Goal: Find specific page/section: Find specific page/section

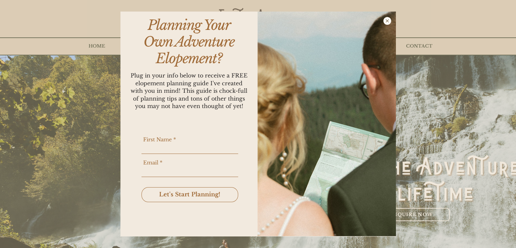
click at [389, 21] on icon "Back to site" at bounding box center [387, 21] width 8 height 8
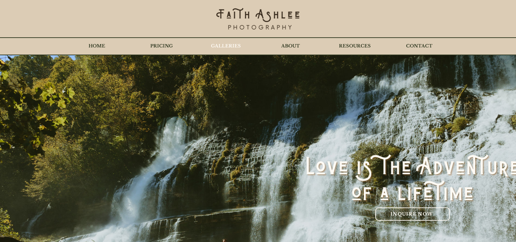
click at [230, 47] on p "GALLERIES" at bounding box center [226, 46] width 37 height 17
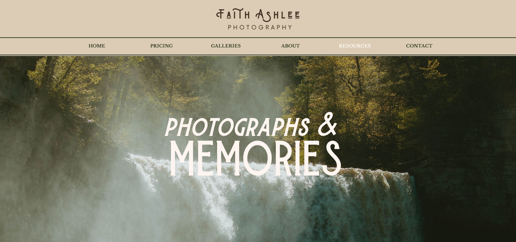
click at [364, 47] on p "RESOURCES" at bounding box center [354, 46] width 39 height 17
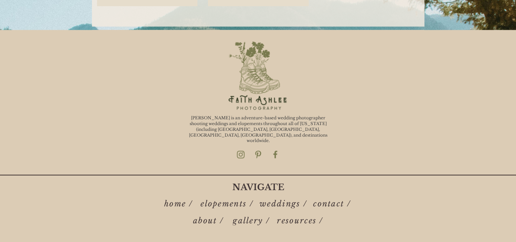
scroll to position [1228, 0]
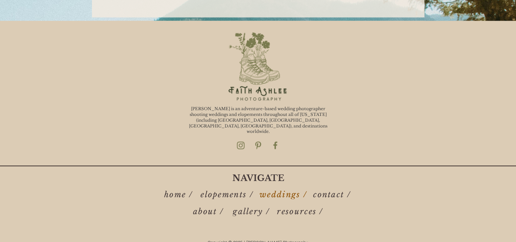
click at [277, 190] on span "weddings /" at bounding box center [282, 194] width 47 height 9
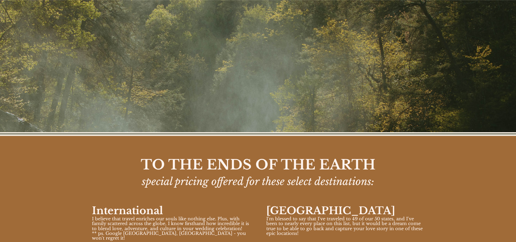
scroll to position [2679, 0]
